Goal: Task Accomplishment & Management: Manage account settings

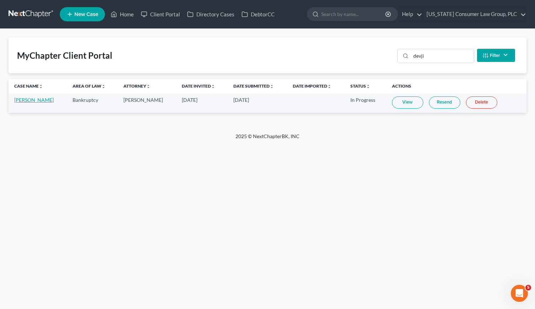
click at [25, 99] on link "[PERSON_NAME]" at bounding box center [33, 100] width 39 height 6
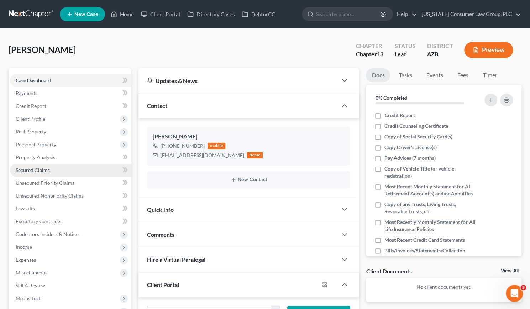
click at [39, 171] on span "Secured Claims" at bounding box center [33, 170] width 34 height 6
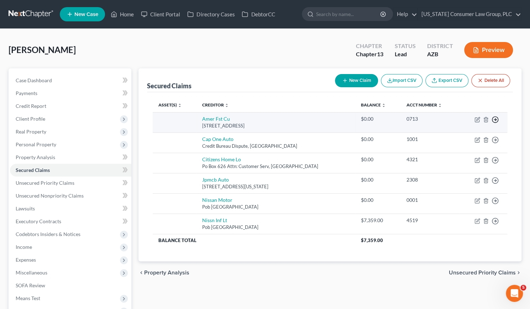
click at [494, 118] on icon "button" at bounding box center [494, 119] width 7 height 7
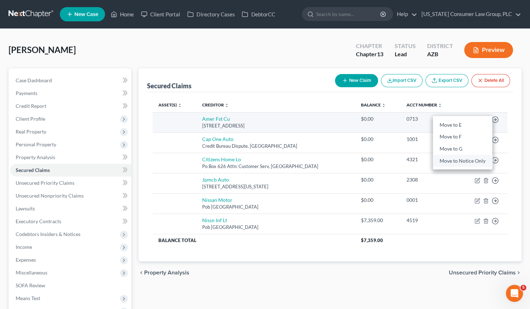
click at [475, 164] on link "Move to Notice Only" at bounding box center [462, 161] width 59 height 12
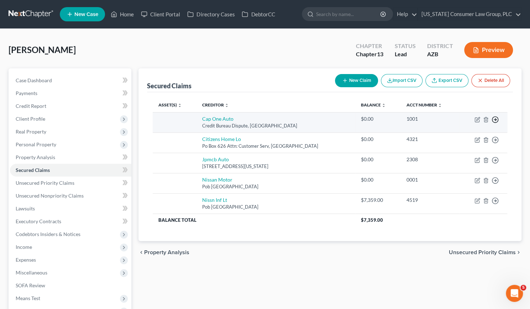
click at [496, 118] on icon "button" at bounding box center [494, 119] width 7 height 7
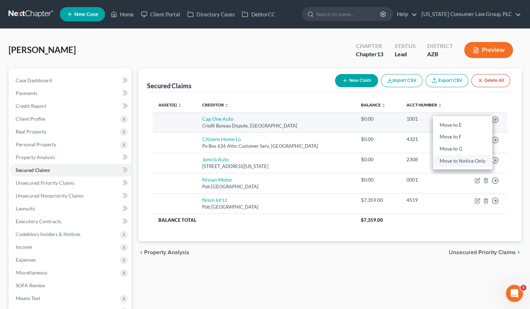
click at [464, 161] on link "Move to Notice Only" at bounding box center [462, 161] width 59 height 12
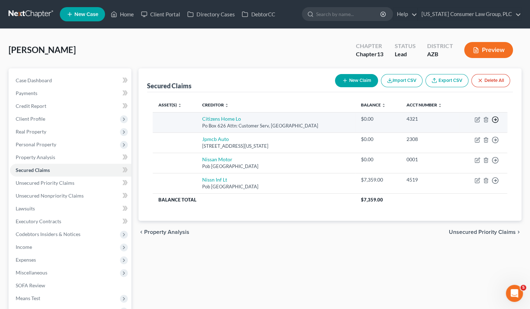
click at [497, 118] on icon "button" at bounding box center [494, 119] width 7 height 7
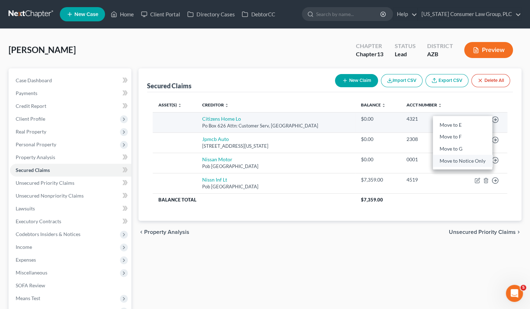
click at [467, 161] on link "Move to Notice Only" at bounding box center [462, 161] width 59 height 12
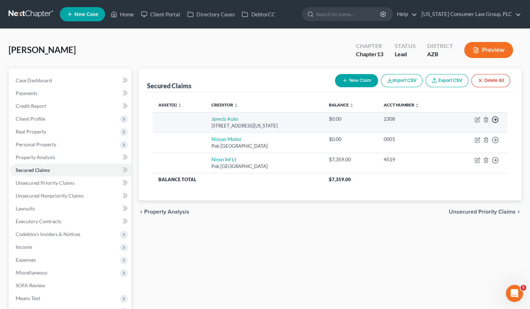
click at [494, 120] on line "button" at bounding box center [495, 120] width 2 height 0
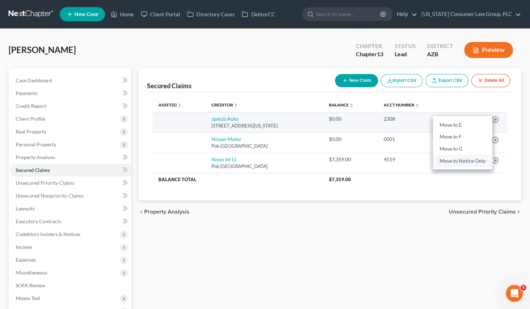
click at [479, 161] on link "Move to Notice Only" at bounding box center [462, 161] width 59 height 12
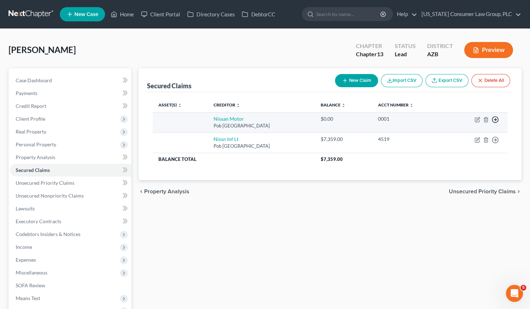
click at [493, 120] on icon "button" at bounding box center [494, 119] width 7 height 7
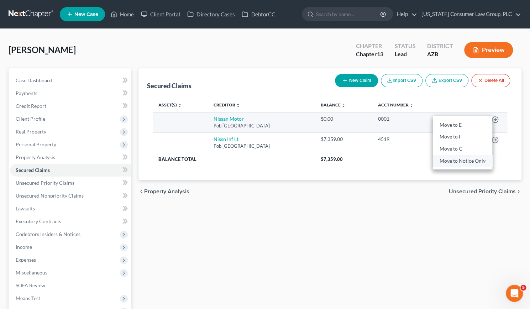
click at [469, 162] on link "Move to Notice Only" at bounding box center [462, 161] width 59 height 12
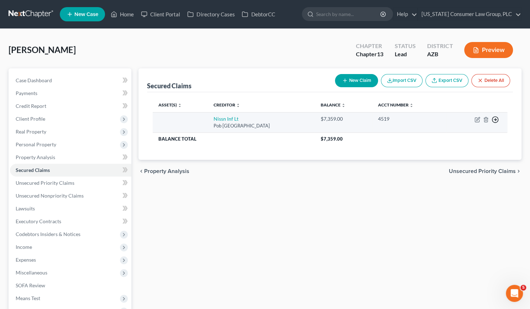
click at [493, 118] on icon "button" at bounding box center [494, 119] width 7 height 7
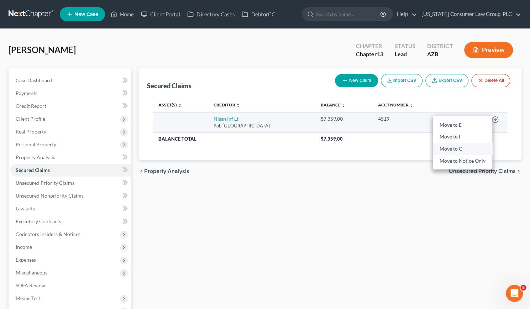
click at [464, 147] on link "Move to G" at bounding box center [462, 149] width 59 height 12
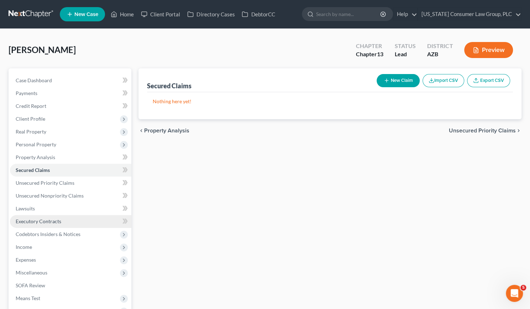
click at [61, 221] on link "Executory Contracts" at bounding box center [70, 221] width 121 height 13
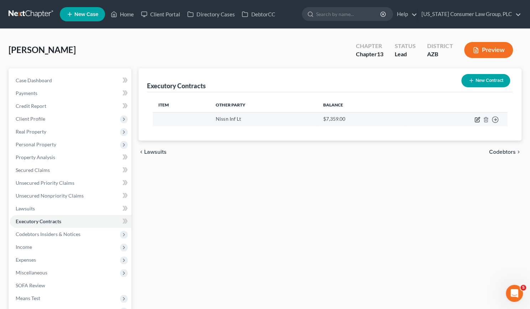
click at [475, 118] on icon "button" at bounding box center [477, 120] width 6 height 6
select select "45"
select select "0"
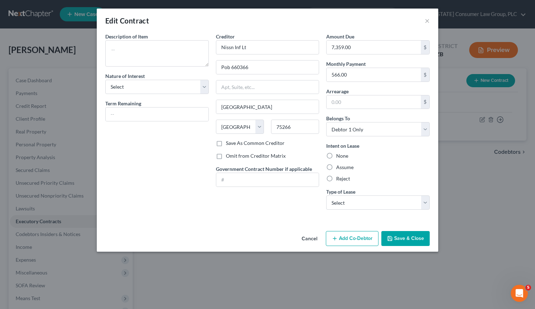
click at [336, 166] on label "Assume" at bounding box center [344, 167] width 17 height 7
click at [339, 166] on input "Assume" at bounding box center [341, 166] width 5 height 5
radio input "true"
click at [408, 243] on button "Save & Close" at bounding box center [405, 238] width 48 height 15
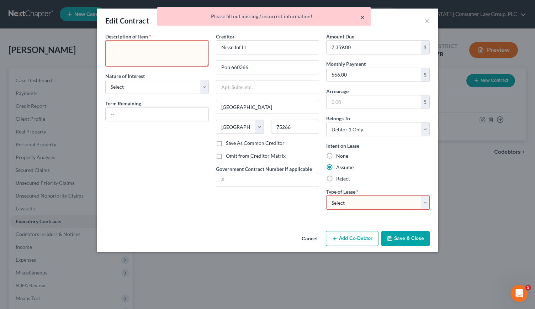
click at [364, 17] on button "×" at bounding box center [362, 17] width 5 height 9
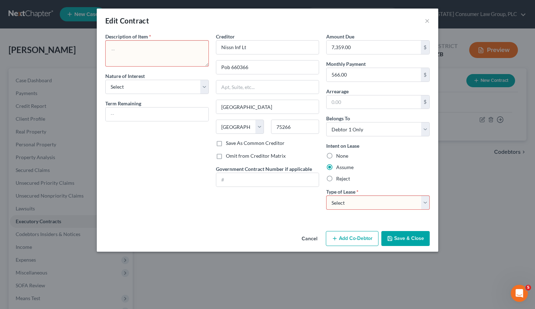
click at [425, 197] on select "Select Real Estate Car Other" at bounding box center [378, 202] width 104 height 14
select select "1"
click at [326, 195] on select "Select Real Estate Car Other" at bounding box center [378, 202] width 104 height 14
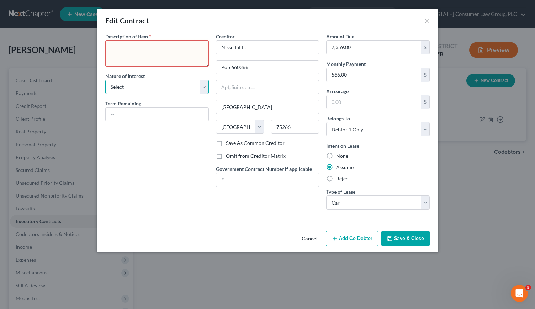
click at [204, 87] on select "Select Purchaser Agent Lessor Lessee" at bounding box center [157, 87] width 104 height 14
click at [181, 140] on div "Description of non-residential real property * Description of Item * Nature of …" at bounding box center [157, 124] width 111 height 182
click at [203, 83] on select "Select Purchaser Agent Lessor Lessee" at bounding box center [157, 87] width 104 height 14
select select "3"
click at [105, 80] on select "Select Purchaser Agent Lessor Lessee" at bounding box center [157, 87] width 104 height 14
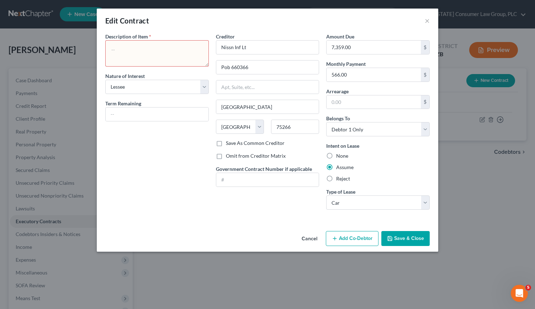
click at [166, 51] on textarea at bounding box center [157, 53] width 104 height 26
type textarea "2024 Nissan Altima"
click at [404, 240] on button "Save & Close" at bounding box center [405, 238] width 48 height 15
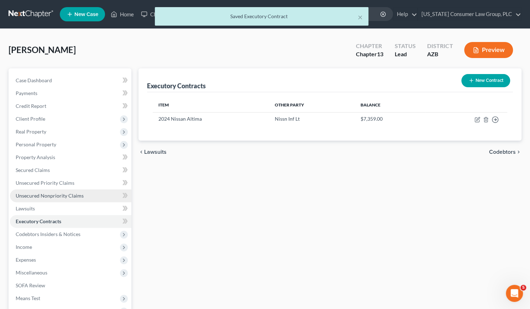
click at [36, 191] on link "Unsecured Nonpriority Claims" at bounding box center [70, 195] width 121 height 13
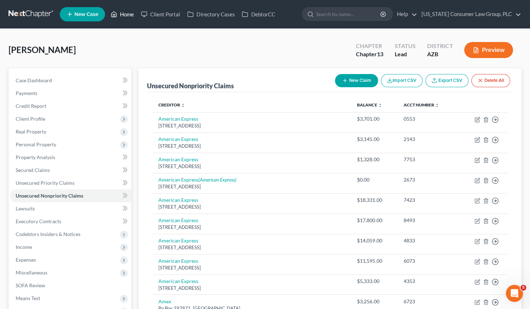
click at [125, 16] on link "Home" at bounding box center [122, 14] width 30 height 13
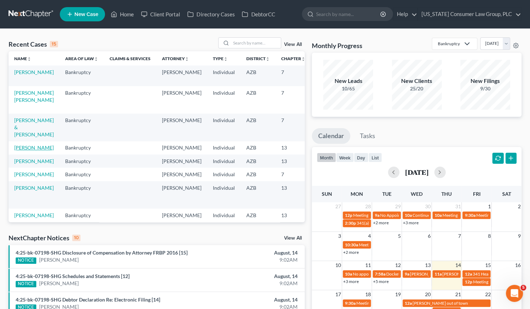
click at [15, 149] on link "[PERSON_NAME]" at bounding box center [33, 147] width 39 height 6
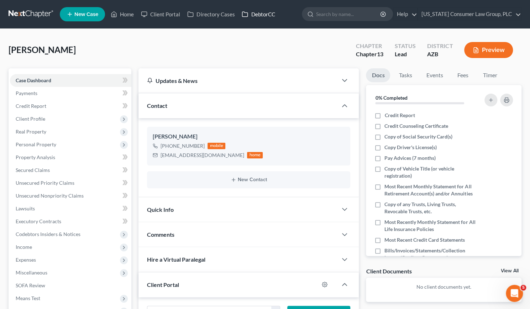
click at [255, 11] on link "DebtorCC" at bounding box center [258, 14] width 40 height 13
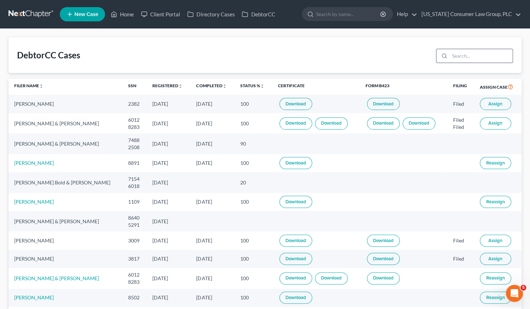
click at [460, 60] on input "search" at bounding box center [480, 56] width 63 height 14
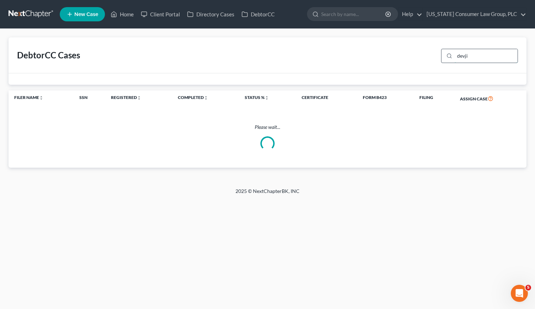
type input "devji"
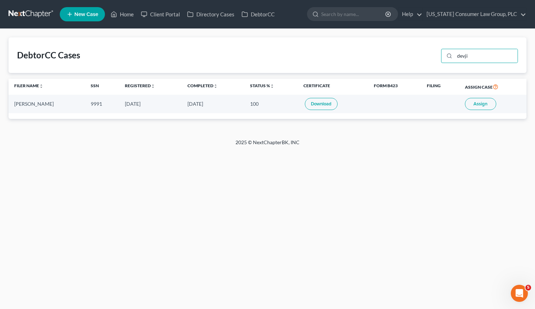
click at [476, 104] on span "Assign" at bounding box center [480, 104] width 14 height 6
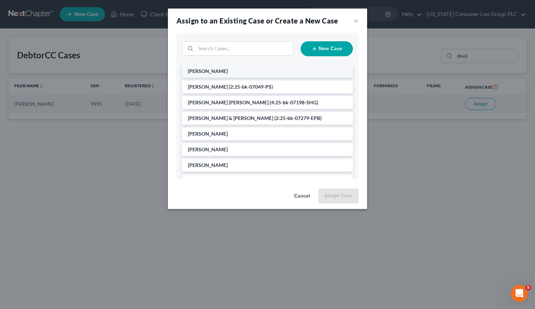
click at [228, 72] on li "[PERSON_NAME]" at bounding box center [267, 71] width 171 height 13
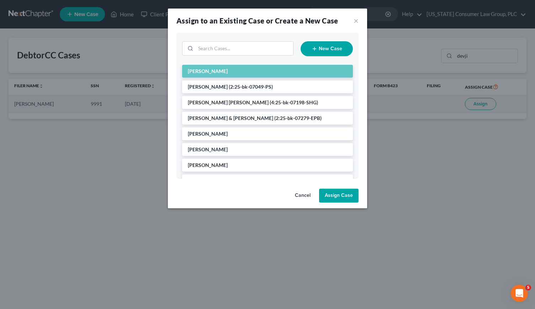
click at [341, 196] on button "Assign Case" at bounding box center [338, 196] width 39 height 14
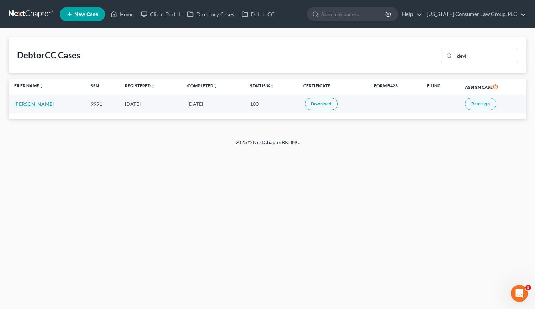
click at [21, 103] on link "[PERSON_NAME]" at bounding box center [33, 104] width 39 height 6
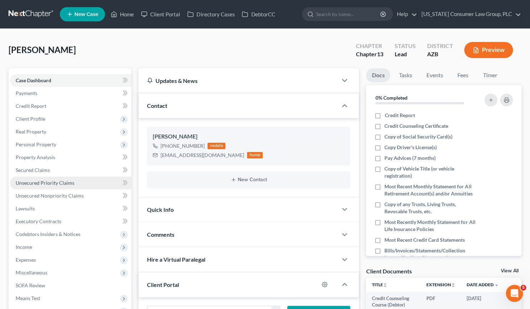
click at [40, 180] on span "Unsecured Priority Claims" at bounding box center [45, 183] width 59 height 6
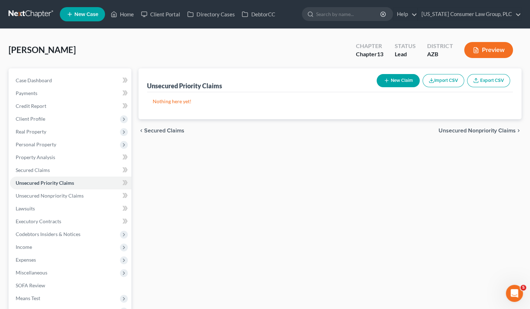
click at [407, 79] on button "New Claim" at bounding box center [397, 80] width 43 height 13
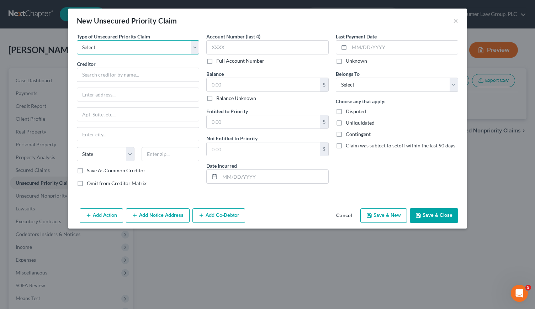
click at [195, 47] on select "Select Taxes & Other Government Units Domestic Support Obligations Extensions o…" at bounding box center [138, 47] width 122 height 14
select select "0"
click at [77, 40] on select "Select Taxes & Other Government Units Domestic Support Obligations Extensions o…" at bounding box center [138, 47] width 122 height 14
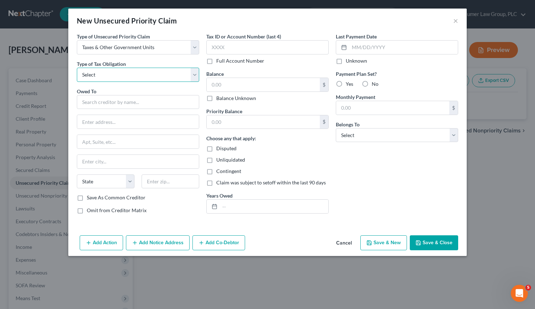
click at [196, 74] on select "Select Federal City State Franchise Tax Board Other" at bounding box center [138, 75] width 122 height 14
select select "0"
click at [77, 68] on select "Select Federal City State Franchise Tax Board Other" at bounding box center [138, 75] width 122 height 14
click at [146, 104] on input "text" at bounding box center [138, 102] width 122 height 14
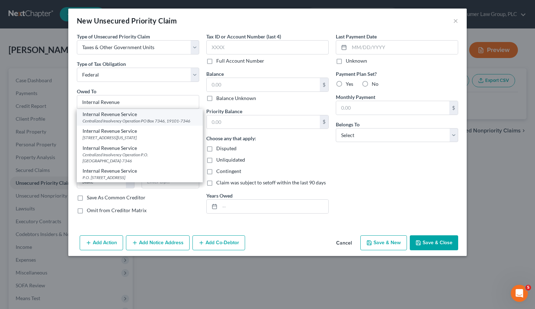
click at [142, 115] on div "Internal Revenue Service" at bounding box center [140, 114] width 115 height 7
type input "Internal Revenue Service"
type input "Centralized Insolvency Operation"
type input "PO Box 7346"
type input "19101-7346"
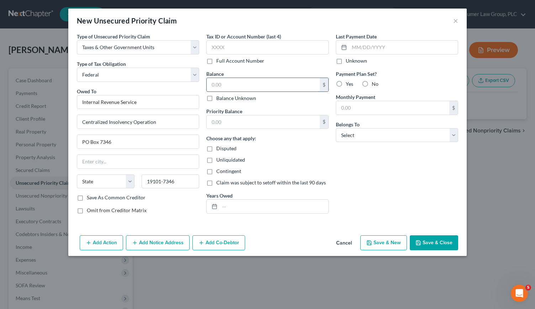
click at [226, 84] on input "text" at bounding box center [263, 85] width 113 height 14
click at [241, 84] on input "text" at bounding box center [263, 85] width 113 height 14
type input "59,023.46"
click at [372, 82] on label "No" at bounding box center [375, 83] width 7 height 7
click at [375, 82] on input "No" at bounding box center [377, 82] width 5 height 5
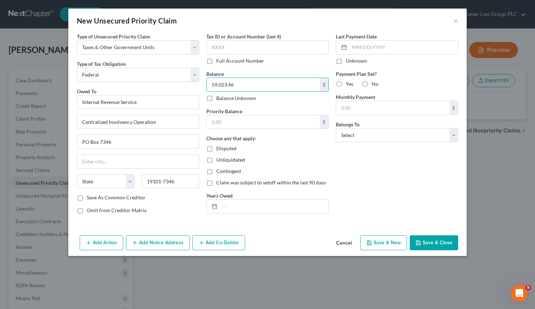
radio input "true"
click at [453, 132] on select "Select Debtor 1 Only Debtor 2 Only Debtor 1 And Debtor 2 Only At Least One Of T…" at bounding box center [397, 135] width 122 height 14
select select "0"
click at [336, 128] on select "Select Debtor 1 Only Debtor 2 Only Debtor 1 And Debtor 2 Only At Least One Of T…" at bounding box center [397, 135] width 122 height 14
click at [244, 206] on input "text" at bounding box center [274, 207] width 108 height 14
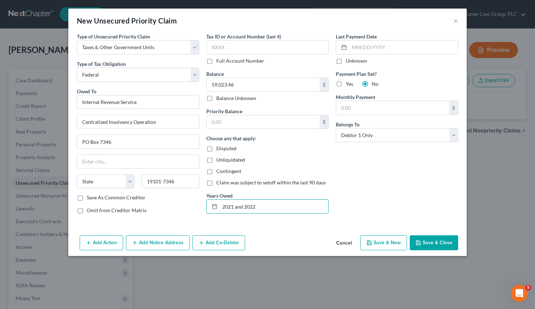
type input "2021 and 2022"
click at [443, 238] on button "Save & Close" at bounding box center [434, 242] width 48 height 15
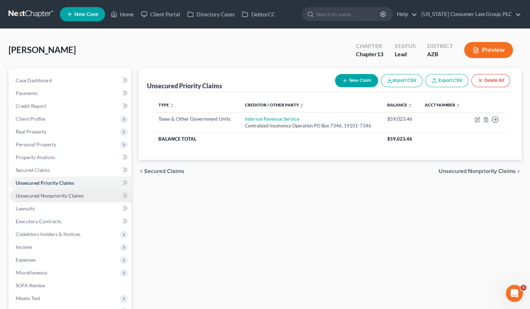
click at [42, 194] on span "Unsecured Nonpriority Claims" at bounding box center [50, 195] width 68 height 6
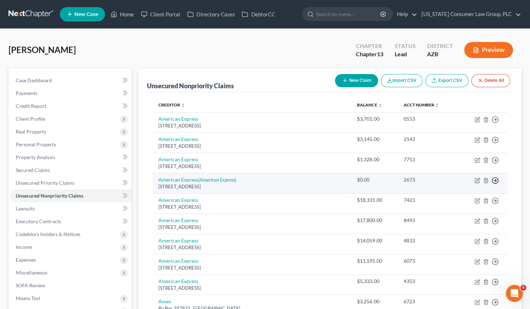
click at [496, 120] on line "button" at bounding box center [495, 120] width 2 height 0
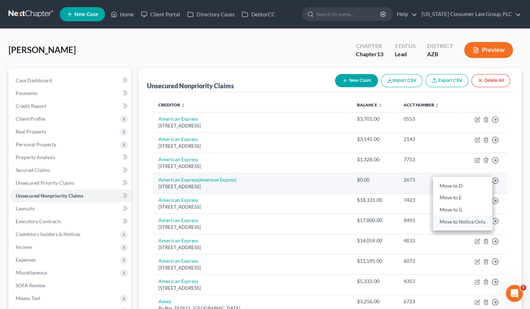
click at [471, 219] on link "Move to Notice Only" at bounding box center [462, 222] width 59 height 12
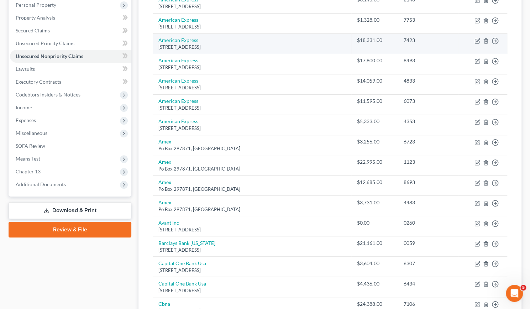
scroll to position [161, 0]
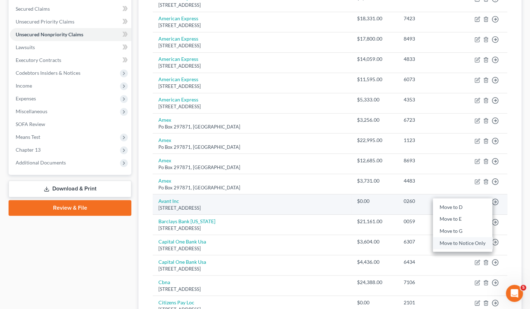
click at [468, 239] on link "Move to Notice Only" at bounding box center [462, 243] width 59 height 12
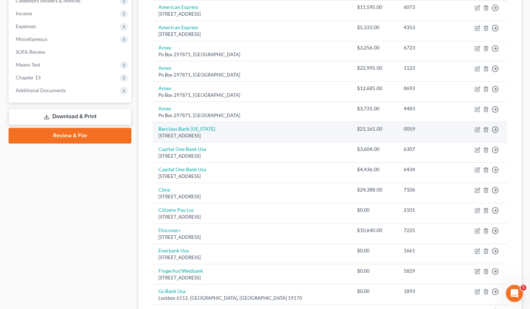
scroll to position [234, 0]
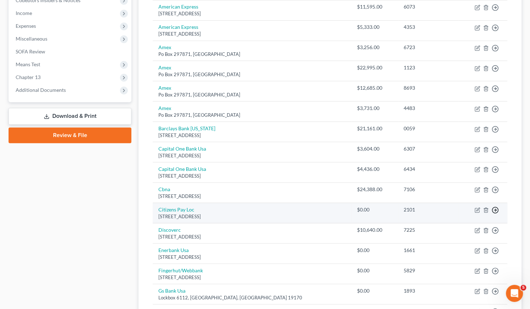
click at [465, 249] on link "Move to Notice Only" at bounding box center [462, 251] width 59 height 12
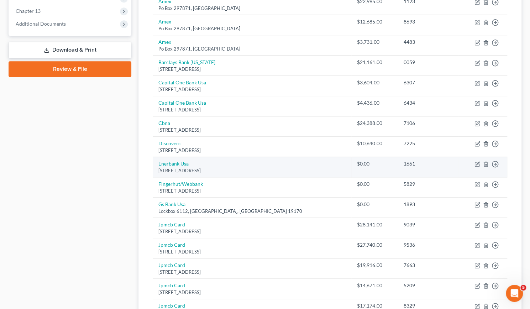
scroll to position [300, 0]
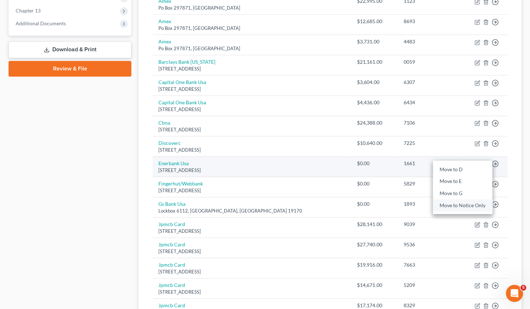
click at [461, 203] on link "Move to Notice Only" at bounding box center [462, 205] width 59 height 12
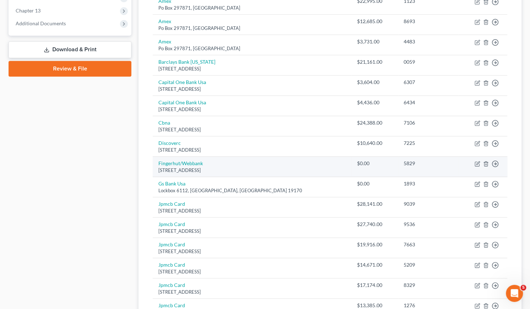
click at [497, 160] on div "Move to D Move to E Move to G Move to Notice Only" at bounding box center [494, 163] width 7 height 7
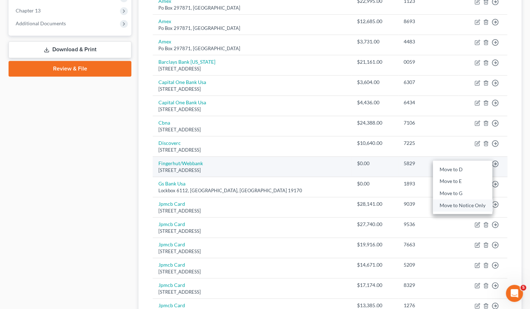
click at [470, 202] on link "Move to Notice Only" at bounding box center [462, 205] width 59 height 12
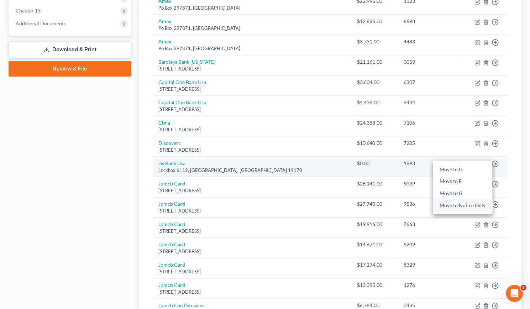
click at [462, 200] on link "Move to Notice Only" at bounding box center [462, 205] width 59 height 12
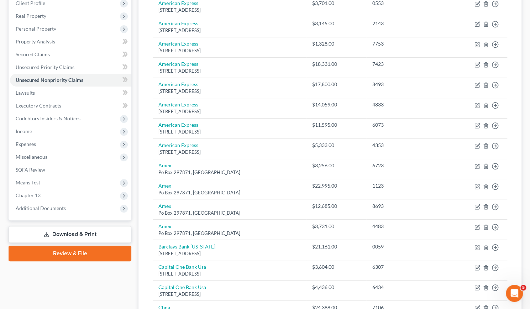
scroll to position [0, 0]
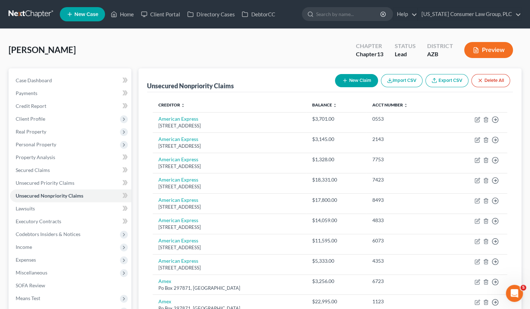
click at [363, 79] on button "New Claim" at bounding box center [356, 80] width 43 height 13
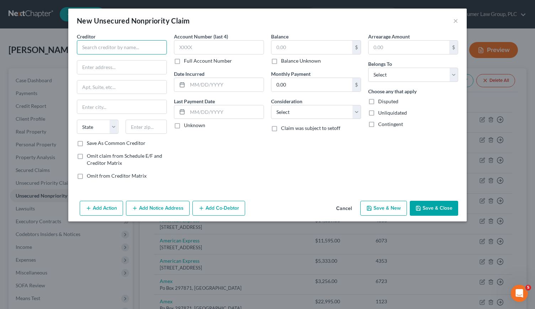
click at [97, 49] on input "text" at bounding box center [122, 47] width 90 height 14
type input "AMEX"
type input "c/[PERSON_NAME] & Associates, PC"
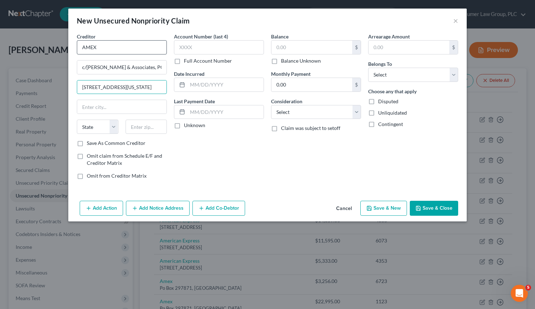
type input "[STREET_ADDRESS][US_STATE]"
type input "Suite #124"
type input "85288"
type input "Scottsdale"
select select "3"
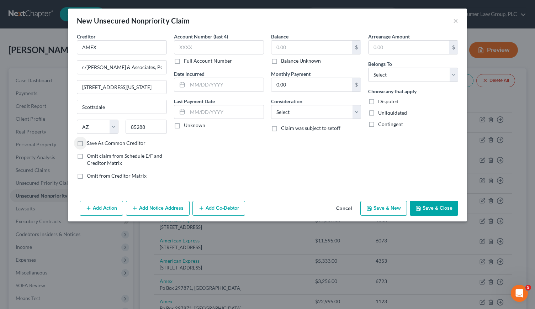
click at [300, 60] on label "Balance Unknown" at bounding box center [301, 60] width 40 height 7
click at [288, 60] on input "Balance Unknown" at bounding box center [286, 59] width 5 height 5
checkbox input "true"
type input "0.00"
click at [359, 111] on select "Select Cable / Satellite Services Collection Agency Credit Card Debt Debt Couns…" at bounding box center [316, 112] width 90 height 14
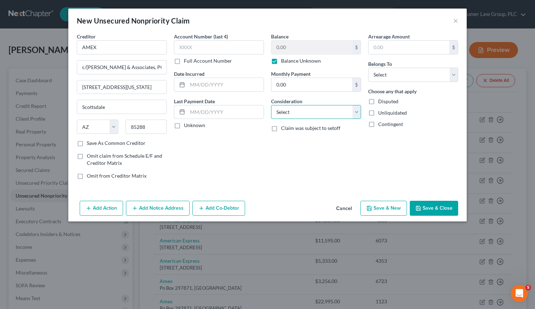
select select "1"
click at [271, 105] on select "Select Cable / Satellite Services Collection Agency Credit Card Debt Debt Couns…" at bounding box center [316, 112] width 90 height 14
click at [281, 60] on label "Balance Unknown" at bounding box center [301, 60] width 40 height 7
click at [284, 60] on input "Balance Unknown" at bounding box center [286, 59] width 5 height 5
checkbox input "false"
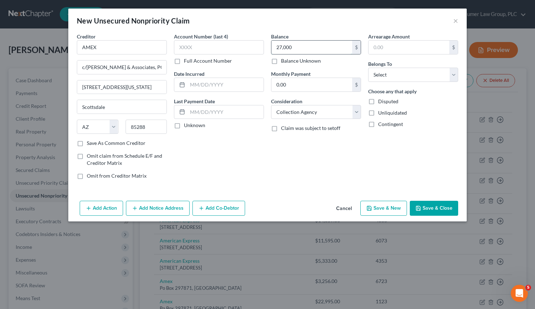
type input "27,000"
click at [452, 72] on select "Select Debtor 1 Only Debtor 2 Only Debtor 1 And Debtor 2 Only At Least One Of T…" at bounding box center [413, 75] width 90 height 14
select select "0"
click at [368, 68] on select "Select Debtor 1 Only Debtor 2 Only Debtor 1 And Debtor 2 Only At Least One Of T…" at bounding box center [413, 75] width 90 height 14
click at [442, 207] on button "Save & Close" at bounding box center [434, 208] width 48 height 15
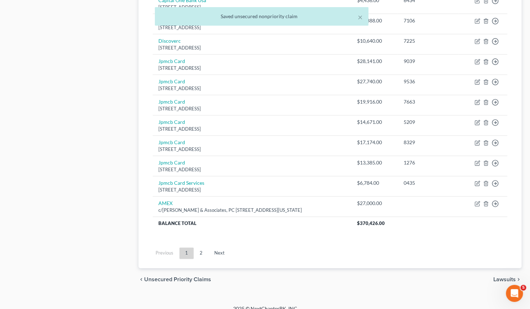
scroll to position [408, 0]
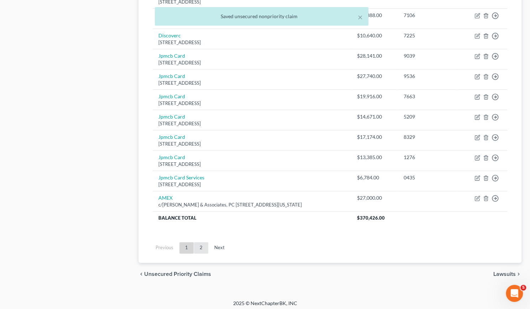
click at [201, 244] on link "2" at bounding box center [201, 247] width 14 height 11
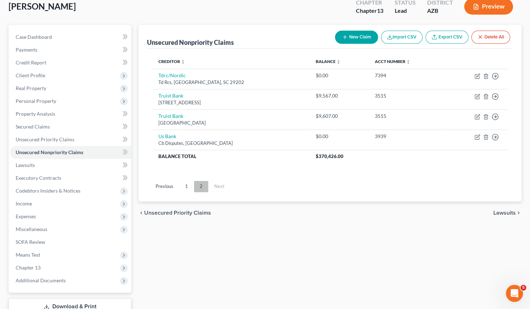
scroll to position [41, 0]
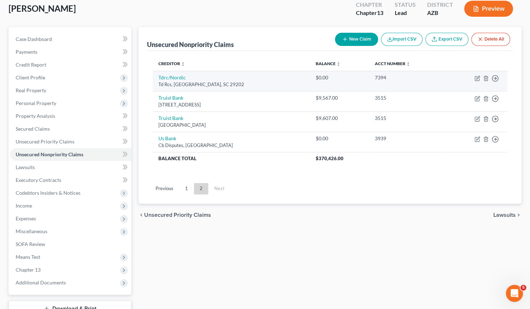
click at [498, 81] on td "Move to D Move to E Move to G Move to Notice Only" at bounding box center [476, 81] width 62 height 20
click at [494, 75] on icon "button" at bounding box center [494, 78] width 7 height 7
click at [465, 118] on link "Move to Notice Only" at bounding box center [462, 119] width 59 height 12
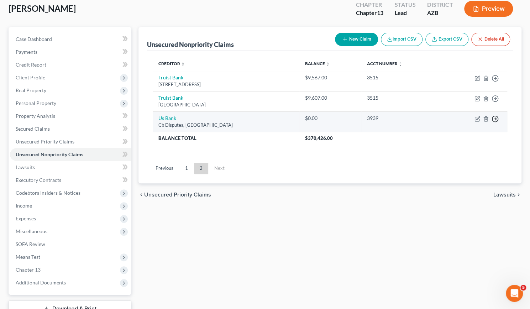
click at [492, 82] on icon "button" at bounding box center [494, 78] width 7 height 7
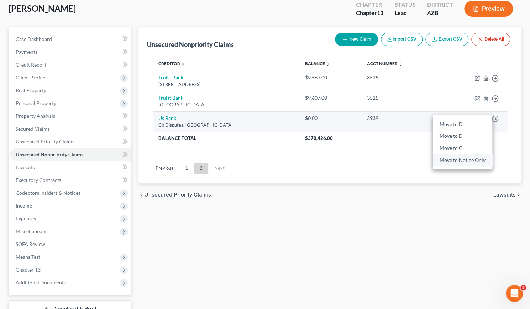
click at [468, 157] on link "Move to Notice Only" at bounding box center [462, 160] width 59 height 12
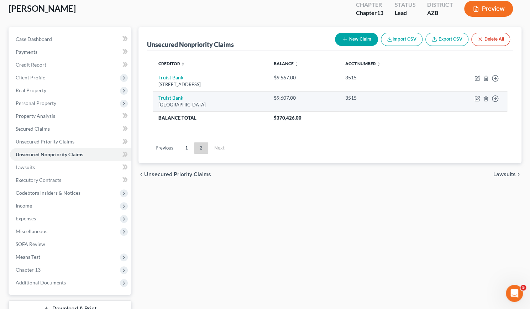
scroll to position [94, 0]
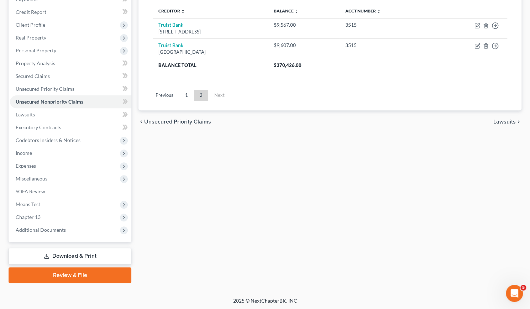
click at [66, 256] on link "Download & Print" at bounding box center [70, 256] width 123 height 17
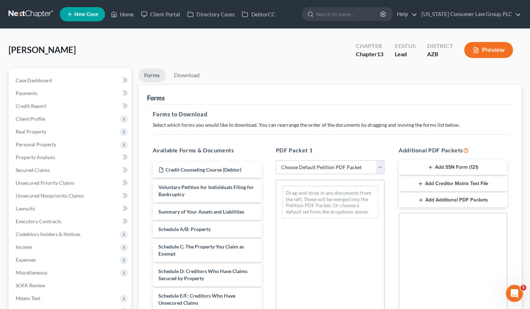
click at [380, 164] on select "Choose Default Petition PDF Packet Complete Bankruptcy Petition (all forms and …" at bounding box center [330, 167] width 108 height 14
select select "1"
click at [276, 160] on select "Choose Default Petition PDF Packet Complete Bankruptcy Petition (all forms and …" at bounding box center [330, 167] width 108 height 14
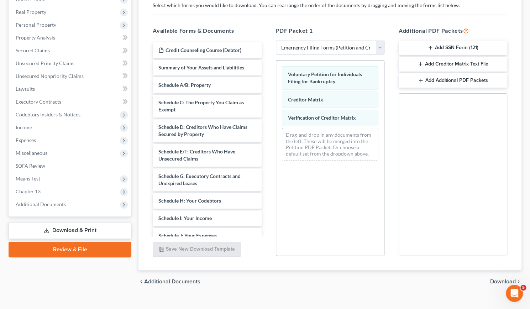
scroll to position [130, 0]
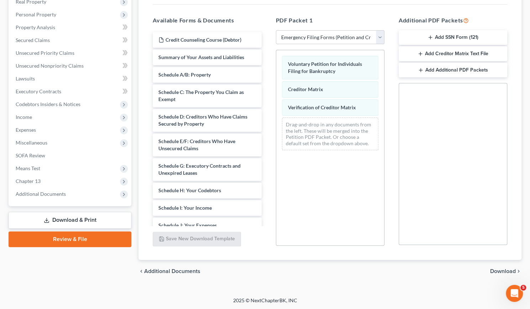
click at [498, 268] on span "Download" at bounding box center [503, 271] width 26 height 6
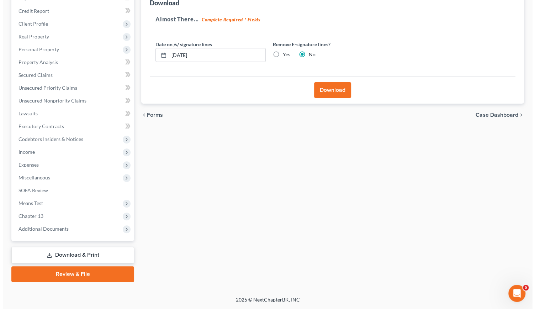
scroll to position [94, 0]
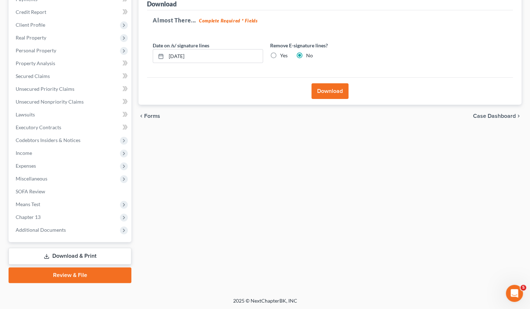
click at [280, 56] on label "Yes" at bounding box center [283, 55] width 7 height 7
click at [283, 56] on input "Yes" at bounding box center [285, 54] width 5 height 5
radio input "true"
radio input "false"
click at [322, 89] on button "Download" at bounding box center [329, 91] width 37 height 16
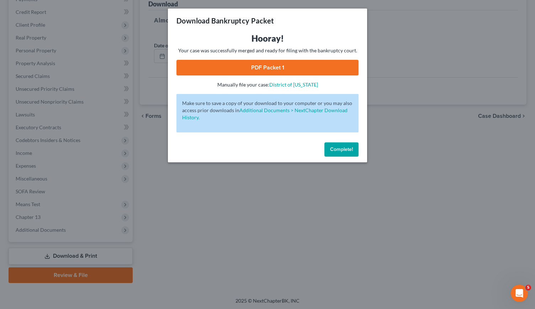
click at [292, 68] on link "PDF Packet 1" at bounding box center [267, 68] width 182 height 16
